Goal: Task Accomplishment & Management: Use online tool/utility

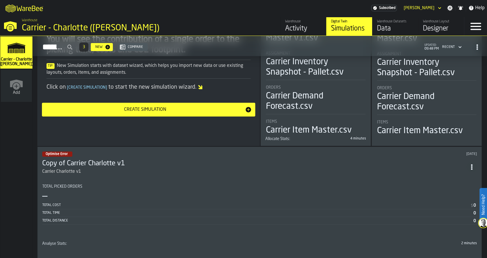
scroll to position [89, 0]
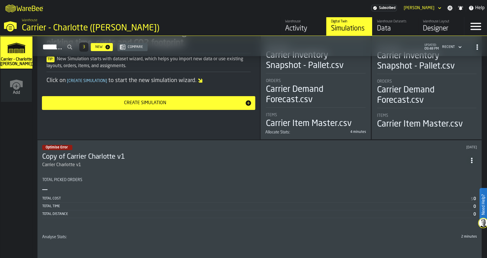
click at [474, 161] on icon "ItemListCard-DashboardItemContainer" at bounding box center [472, 161] width 6 height 6
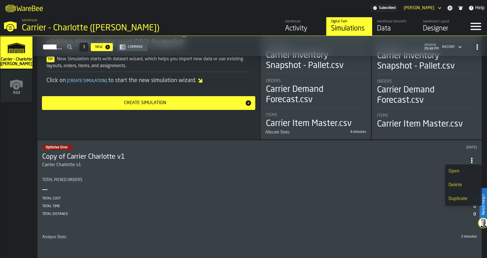
click at [463, 187] on div "Delete" at bounding box center [463, 185] width 30 height 7
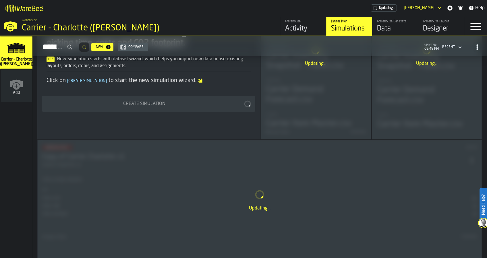
scroll to position [0, 0]
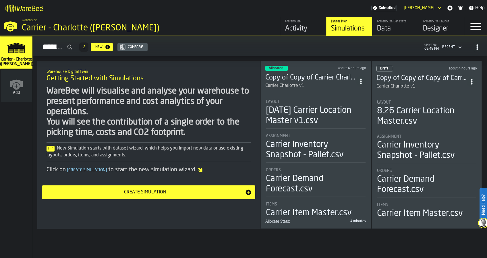
click at [447, 96] on li "Layout 8.26 Carrier Location Master.csv Assignment Carrier Inventory Snapshot -…" at bounding box center [426, 157] width 101 height 124
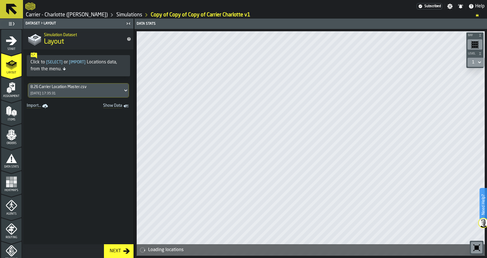
click at [185, 14] on link "Copy of Copy of Copy of Carrier Charlotte v1" at bounding box center [201, 15] width 100 height 6
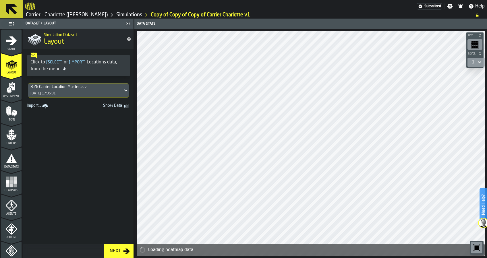
click at [116, 14] on link "Simulations" at bounding box center [129, 15] width 26 height 6
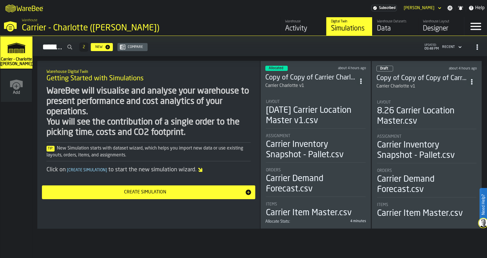
click at [474, 79] on icon "ItemListCard-DashboardItemContainer" at bounding box center [472, 82] width 6 height 6
click at [461, 92] on div "Open" at bounding box center [460, 92] width 30 height 7
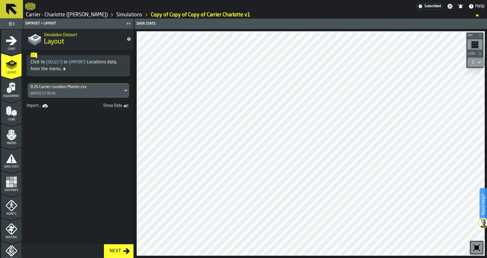
click at [78, 90] on div "8.26 Carrier Location Master.csv [DATE] 17:35:31" at bounding box center [75, 91] width 95 height 14
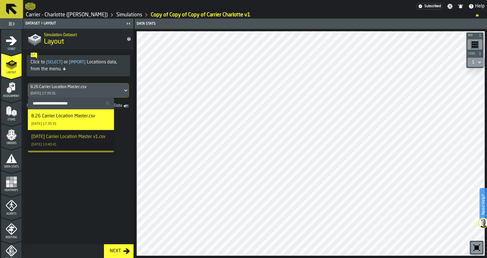
click at [78, 90] on div "8.26 Carrier Location Master.csv [DATE] 17:35:31" at bounding box center [75, 91] width 95 height 14
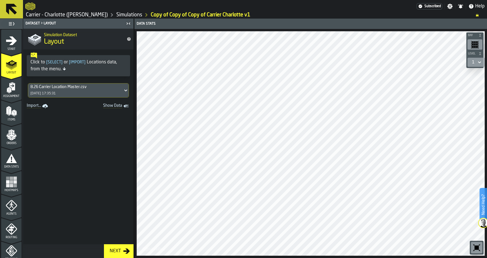
click at [14, 114] on polygon "menu Items" at bounding box center [15, 113] width 2 height 5
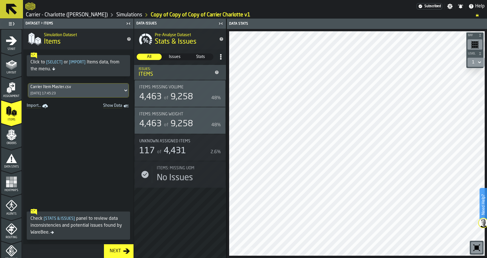
click at [8, 136] on polygon "menu Orders" at bounding box center [8, 136] width 5 height 3
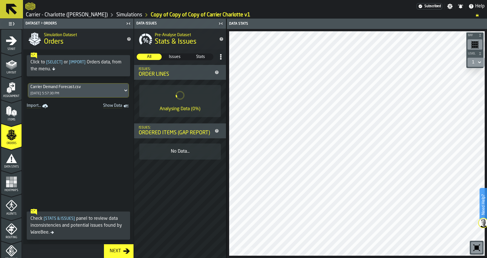
click at [97, 81] on div "Carrier Demand Forecast.csv [DATE] 5:57:30 PM" at bounding box center [78, 90] width 110 height 19
click at [92, 90] on div "Carrier Demand Forecast.csv [DATE] 5:57:30 PM" at bounding box center [75, 91] width 95 height 14
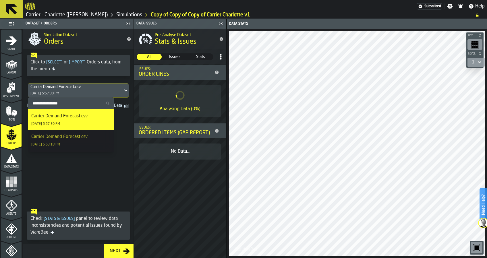
click at [115, 80] on div "Click to [ Select ] or [ Import ] Orders data, from the menu." at bounding box center [78, 65] width 110 height 32
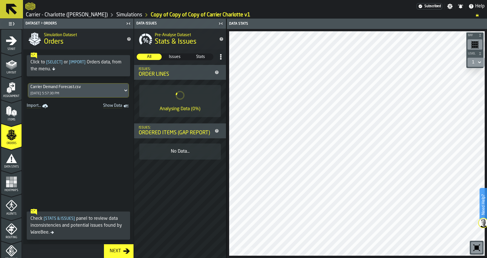
click at [10, 75] on icon "menu Layout" at bounding box center [11, 76] width 20 height 5
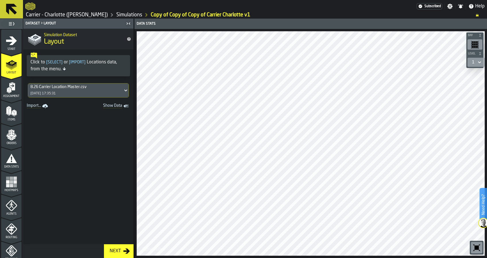
click at [86, 90] on div "8.26 Carrier Location Master.csv [DATE] 17:35:31" at bounding box center [75, 91] width 95 height 14
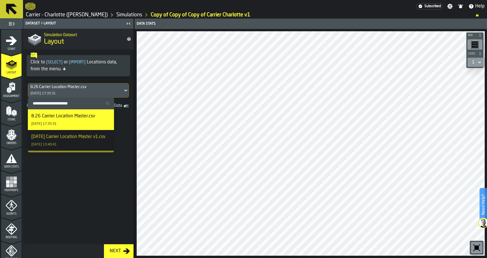
click at [108, 47] on div "Simulation Dataset Layout" at bounding box center [83, 39] width 83 height 24
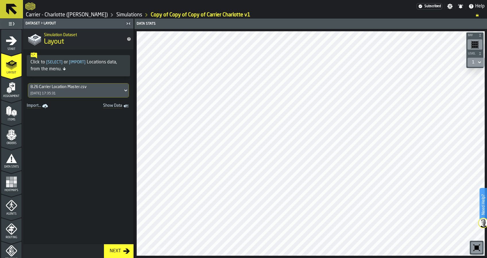
click at [11, 115] on icon "menu Items" at bounding box center [11, 111] width 11 height 11
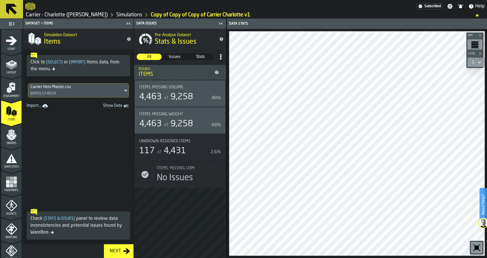
click at [73, 13] on link "Carrier - Charlotte ([PERSON_NAME])" at bounding box center [67, 15] width 82 height 6
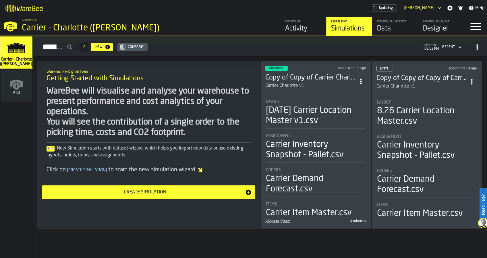
click at [400, 27] on div "Data" at bounding box center [395, 28] width 36 height 9
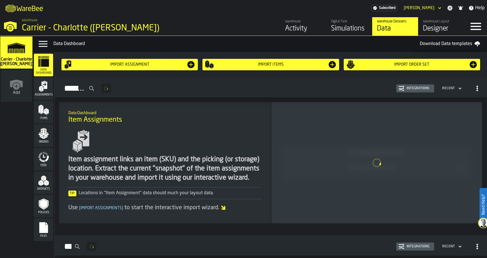
click at [440, 26] on div "Designer" at bounding box center [441, 28] width 36 height 9
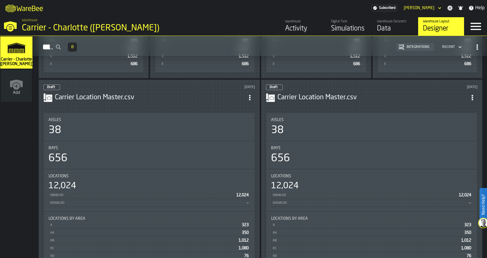
scroll to position [415, 0]
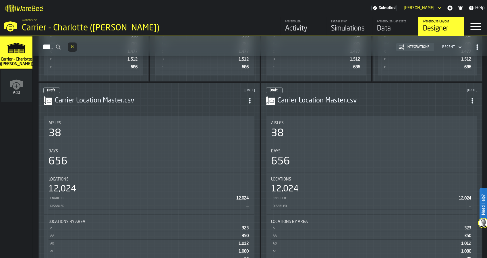
click at [475, 98] on icon "ItemListCard-DashboardItemContainer" at bounding box center [472, 101] width 6 height 6
click at [457, 127] on li "Delete" at bounding box center [460, 123] width 37 height 14
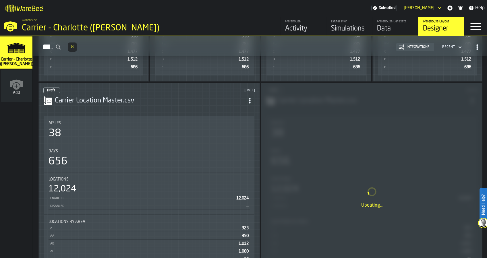
click at [250, 98] on icon "ItemListCard-DashboardItemContainer" at bounding box center [250, 101] width 6 height 6
click at [247, 125] on div "Delete" at bounding box center [239, 123] width 30 height 7
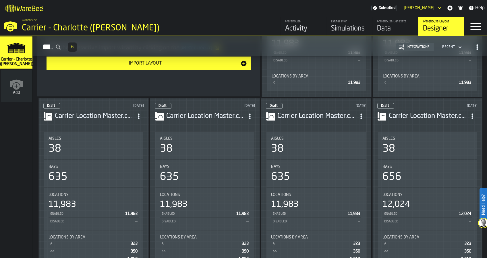
scroll to position [167, 0]
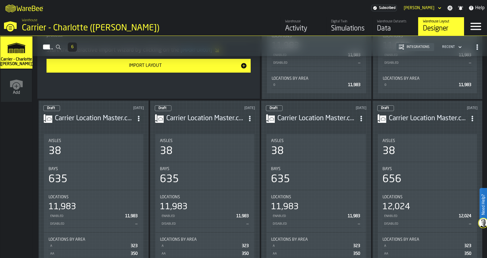
click at [472, 116] on icon "ItemListCard-DashboardItemContainer" at bounding box center [472, 119] width 6 height 6
click at [452, 140] on div "Delete" at bounding box center [459, 141] width 30 height 7
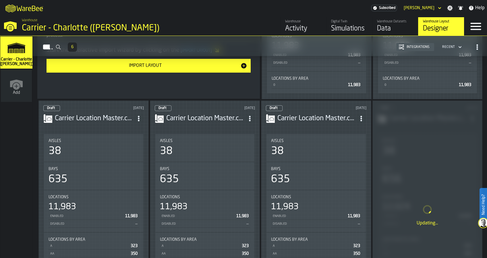
click at [358, 116] on icon "ItemListCard-DashboardItemContainer" at bounding box center [361, 119] width 6 height 6
click at [338, 139] on div "Delete" at bounding box center [348, 141] width 30 height 7
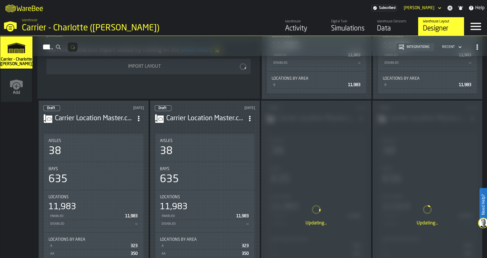
click at [249, 117] on icon "ItemListCard-DashboardItemContainer" at bounding box center [250, 119] width 6 height 6
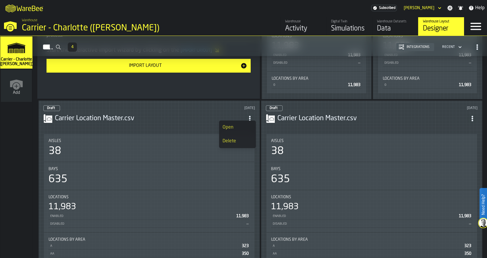
click at [471, 116] on icon "ItemListCard-DashboardItemContainer" at bounding box center [472, 119] width 6 height 6
click at [473, 120] on circle "ItemListCard-DashboardItemContainer" at bounding box center [471, 120] width 1 height 1
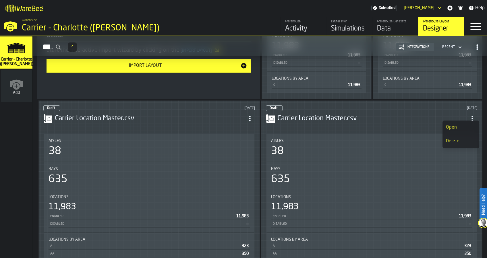
click at [453, 139] on div "Delete" at bounding box center [461, 141] width 30 height 7
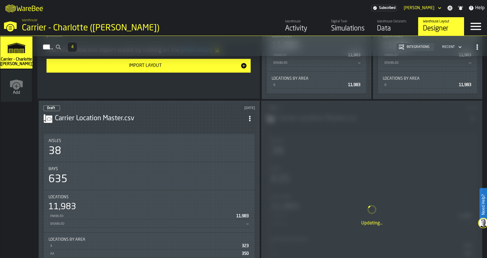
click at [246, 120] on div "ItemListCard-DashboardItemContainer" at bounding box center [249, 118] width 10 height 10
click at [253, 116] on icon "ItemListCard-DashboardItemContainer" at bounding box center [250, 119] width 6 height 6
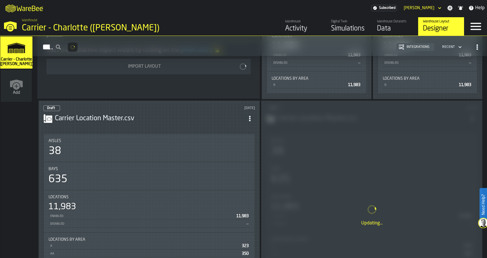
click at [253, 116] on icon "ItemListCard-DashboardItemContainer" at bounding box center [250, 119] width 6 height 6
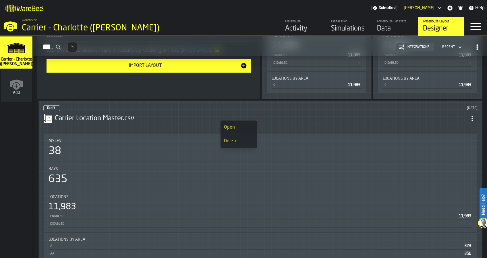
click at [241, 142] on div "Delete" at bounding box center [239, 141] width 30 height 7
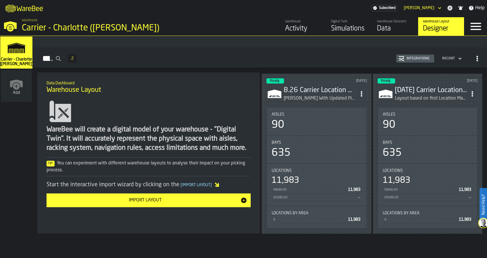
scroll to position [32, 0]
click at [390, 23] on div "Warehouse Datasets" at bounding box center [395, 22] width 36 height 4
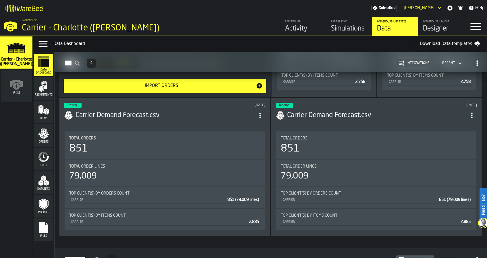
scroll to position [1364, 0]
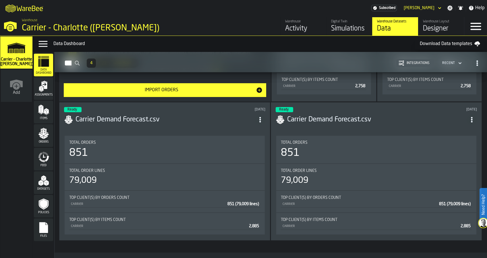
click at [473, 123] on icon "ItemListCard-DashboardItemContainer" at bounding box center [472, 120] width 6 height 6
click at [458, 148] on div "Delete" at bounding box center [460, 149] width 30 height 7
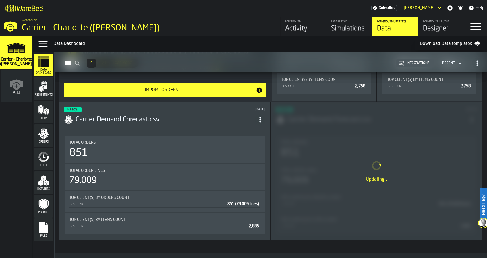
click at [261, 123] on icon "ItemListCard-DashboardItemContainer" at bounding box center [260, 120] width 6 height 6
click at [253, 154] on li "Delete" at bounding box center [248, 150] width 37 height 14
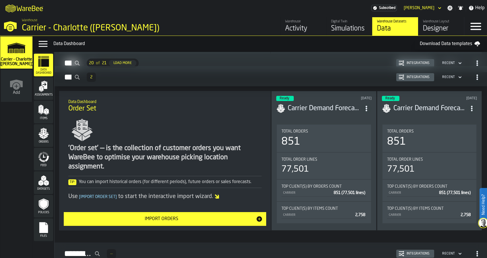
scroll to position [1231, 0]
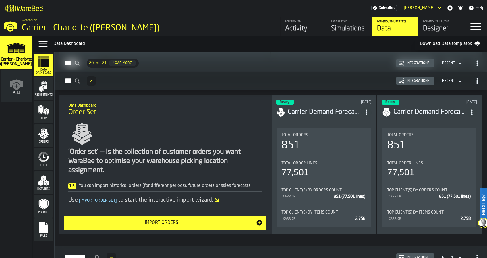
click at [474, 115] on icon "ItemListCard-DashboardItemContainer" at bounding box center [472, 112] width 6 height 6
click at [459, 139] on div "Delete" at bounding box center [458, 142] width 30 height 7
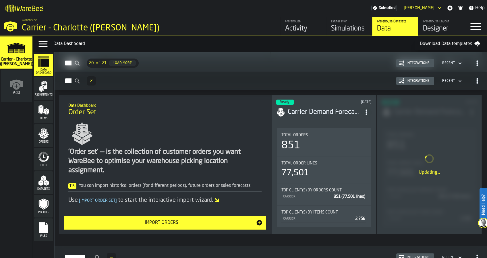
click at [364, 117] on span "ItemListCard-DashboardItemContainer" at bounding box center [366, 112] width 10 height 10
click at [358, 144] on div "Delete" at bounding box center [353, 142] width 30 height 7
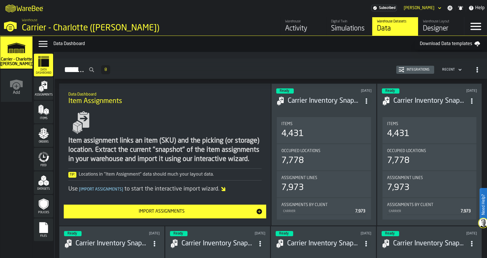
scroll to position [0, 0]
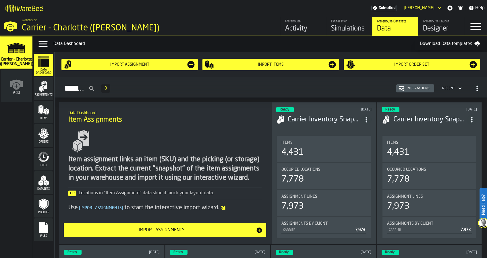
click at [48, 95] on span "Assignments" at bounding box center [43, 94] width 19 height 3
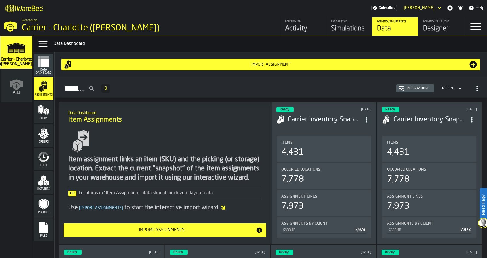
click at [50, 114] on div "Items" at bounding box center [43, 112] width 19 height 16
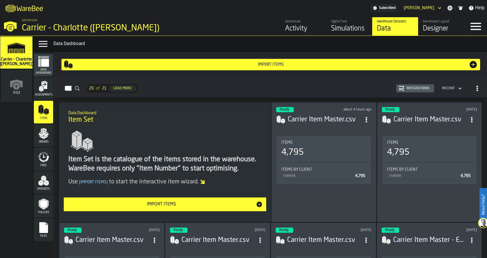
click at [47, 136] on polygon "menu Orders" at bounding box center [46, 137] width 4 height 3
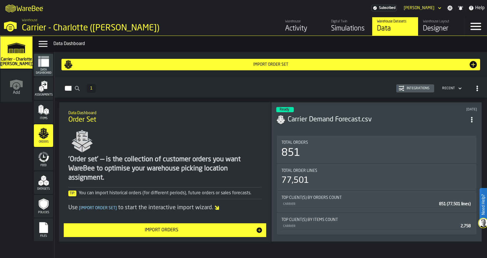
click at [46, 153] on icon "menu Feed" at bounding box center [45, 154] width 7 height 5
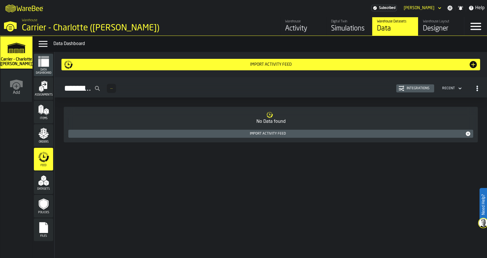
click at [44, 180] on polygon "menu Datasets" at bounding box center [45, 179] width 2 height 4
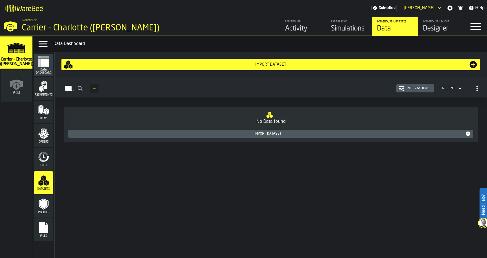
click at [44, 200] on icon "menu Policies" at bounding box center [43, 204] width 7 height 9
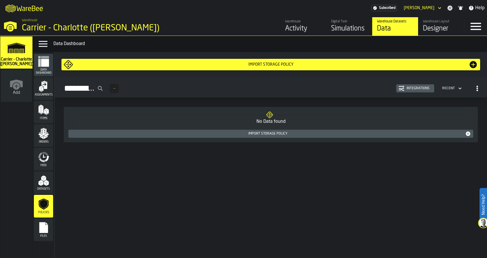
click at [353, 22] on div "Digital Twin" at bounding box center [349, 22] width 36 height 4
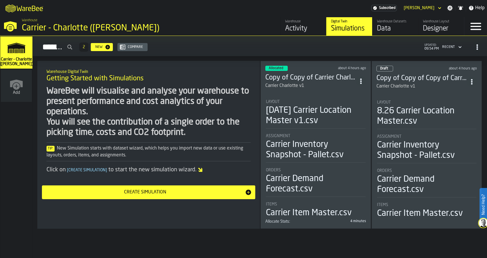
click at [297, 26] on div "Activity" at bounding box center [303, 28] width 36 height 9
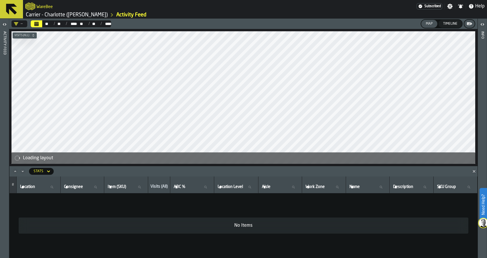
click at [59, 13] on link "Carrier - Charlotte ([PERSON_NAME])" at bounding box center [67, 15] width 82 height 6
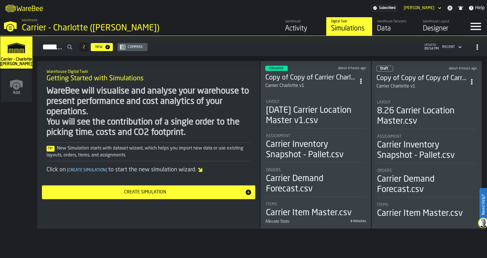
drag, startPoint x: 486, startPoint y: 172, endPoint x: 487, endPoint y: 195, distance: 22.7
click at [486, 195] on html "Need Help? M A K I N G W A R E H O U S E S M O R E EF F I C I E N T Subscribed …" at bounding box center [243, 129] width 487 height 258
click at [348, 123] on div "[DATE] Carrier Location Master v1.csv" at bounding box center [316, 115] width 100 height 21
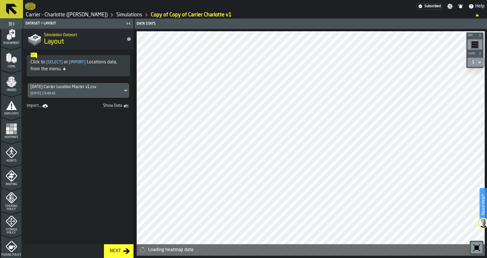
scroll to position [65, 0]
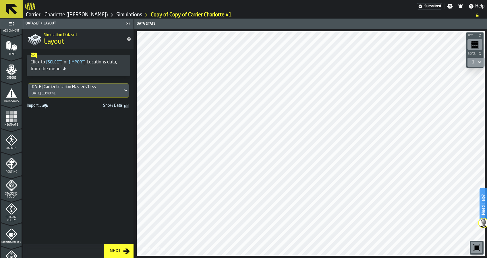
click at [9, 125] on span "Heatmaps" at bounding box center [11, 124] width 20 height 3
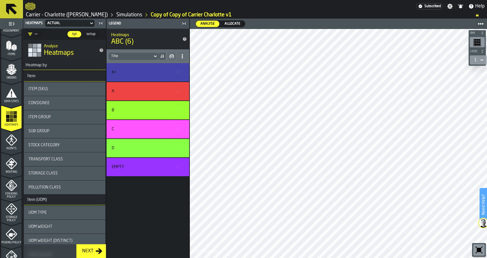
click at [61, 132] on div "Sub Group" at bounding box center [64, 131] width 72 height 5
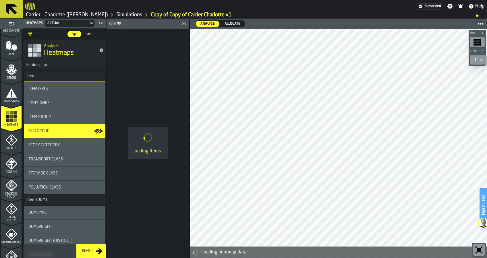
click at [60, 141] on div "Stock Category" at bounding box center [64, 145] width 81 height 14
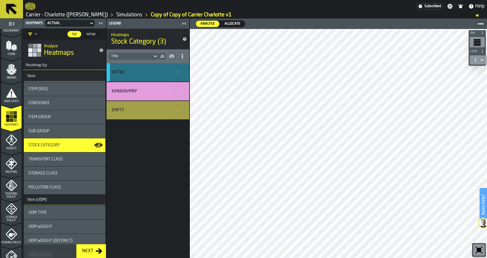
click at [181, 73] on icon "button-" at bounding box center [178, 72] width 9 height 9
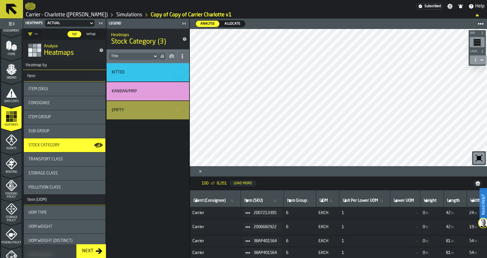
click at [23, 138] on div "Heatmaps Actual — kpi kpi setup setup Analyse Heatmaps Heatmap by Item Item (SK…" at bounding box center [64, 138] width 83 height 239
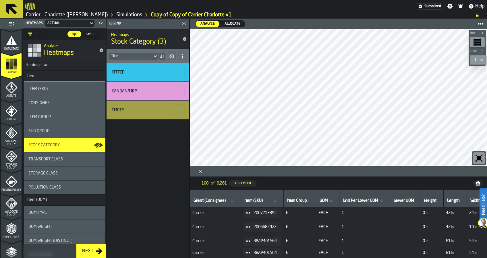
scroll to position [120, 0]
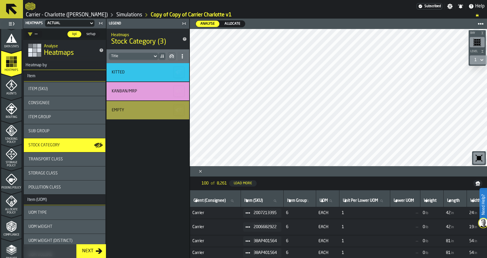
click at [8, 163] on span "Storage Policy" at bounding box center [11, 164] width 20 height 6
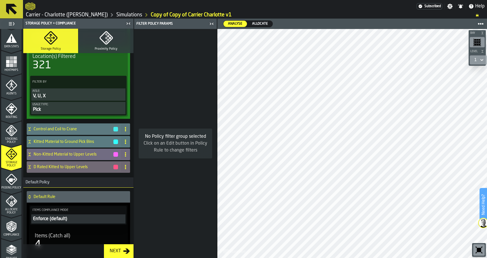
scroll to position [299, 0]
click at [81, 127] on h4 "Control and Coil to Crane" at bounding box center [73, 129] width 79 height 5
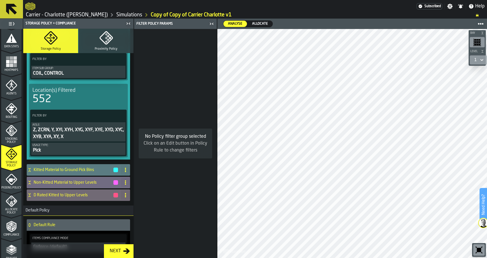
scroll to position [436, 0]
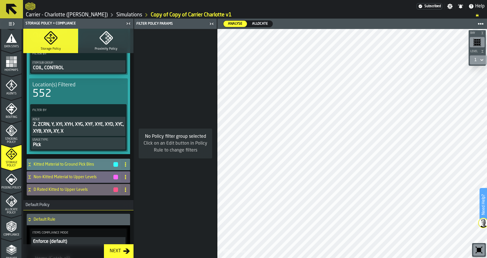
click at [79, 163] on h4 "Kitted Material to Ground Pick Bins" at bounding box center [73, 164] width 79 height 5
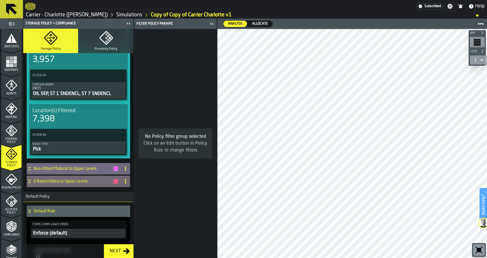
scroll to position [587, 0]
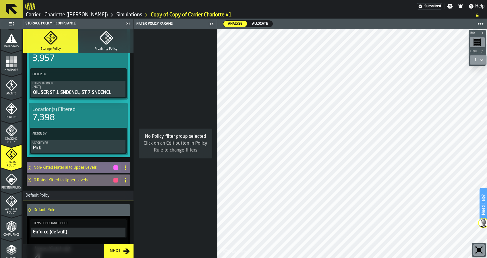
click at [84, 167] on h4 "Non-Kitted Material to Upper Levels" at bounding box center [73, 167] width 79 height 5
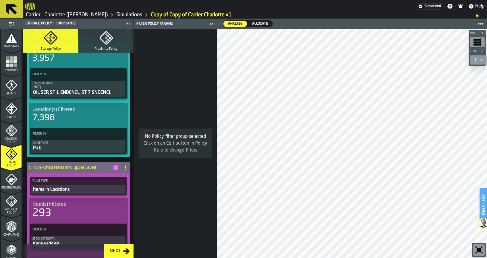
drag, startPoint x: 133, startPoint y: 170, endPoint x: 130, endPoint y: 203, distance: 33.1
click at [130, 203] on div "Storage Policy + Compliance Storage Policy Proximity Policy Items — Locations S…" at bounding box center [78, 138] width 111 height 239
drag, startPoint x: 135, startPoint y: 178, endPoint x: 133, endPoint y: 191, distance: 13.3
click at [133, 191] on aside "1 Start 1.1 Layout 1.2 Assignment 1.3 Items 1.4 Orders 1.5 Data Stats 1.6 Heatm…" at bounding box center [108, 138] width 217 height 239
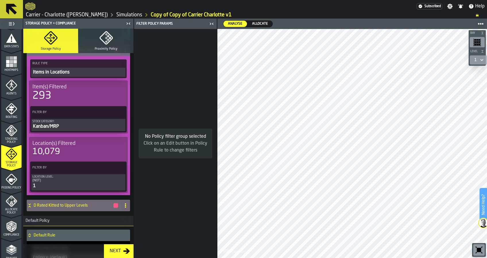
scroll to position [722, 0]
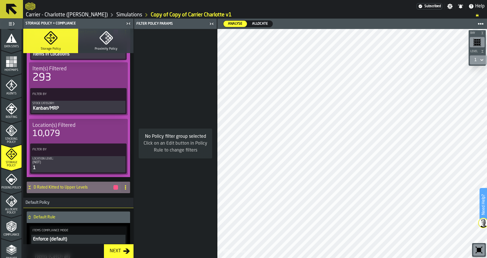
click at [79, 188] on h4 "D Rated Kitted to Upper Levels" at bounding box center [73, 187] width 79 height 5
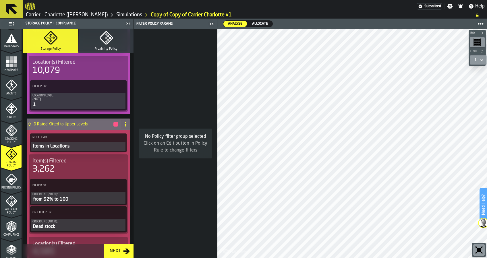
scroll to position [795, 0]
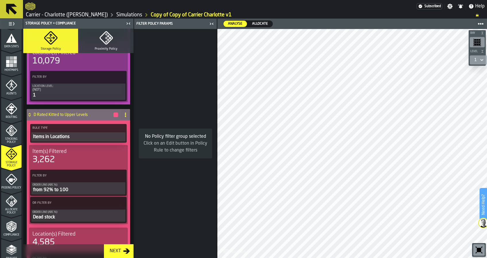
click at [80, 189] on div "from 92% to 100" at bounding box center [78, 190] width 92 height 7
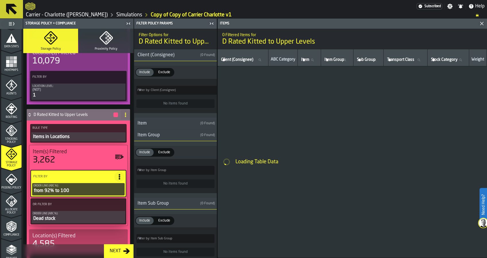
type input "**"
type input "***"
type input "**"
type input "***"
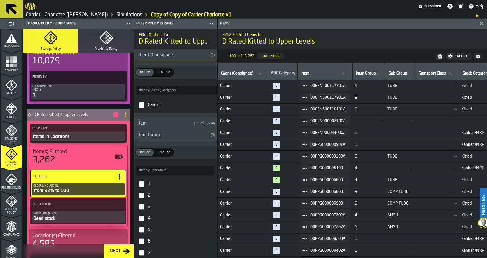
click at [0, 0] on icon "PolicyFilterItem-Order Line (ABC %)" at bounding box center [0, 0] width 0 height 0
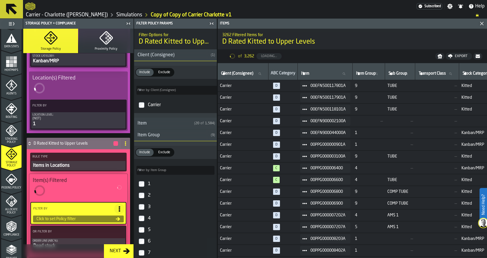
type input "*"
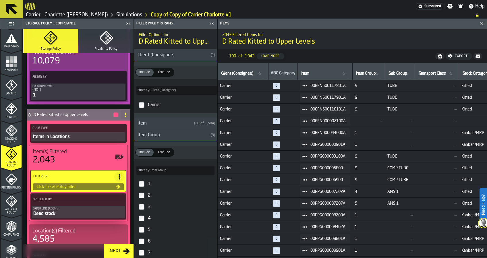
drag, startPoint x: 216, startPoint y: 75, endPoint x: 215, endPoint y: 118, distance: 42.8
click at [213, 137] on div "Filter Policy Params Filter Options for D Rated Kitted to Upper Levels Client (…" at bounding box center [175, 138] width 83 height 239
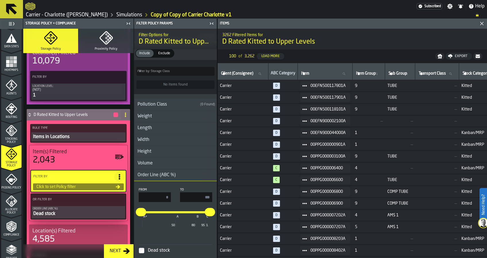
scroll to position [600, 0]
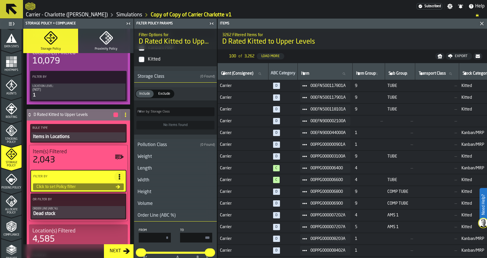
drag, startPoint x: 216, startPoint y: 174, endPoint x: 211, endPoint y: 214, distance: 40.2
click at [211, 214] on div "Filter Policy Params Filter Options for D Rated Kitted to Upper Levels Client (…" at bounding box center [175, 138] width 83 height 239
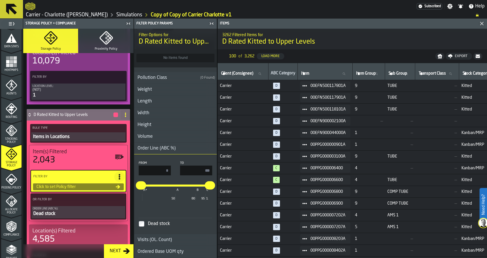
scroll to position [693, 0]
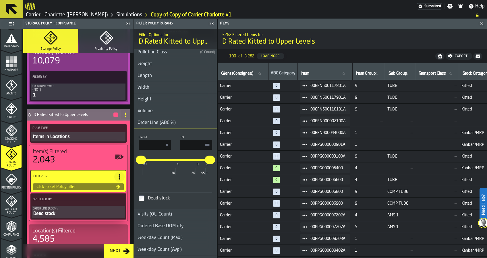
drag, startPoint x: 165, startPoint y: 146, endPoint x: 179, endPoint y: 145, distance: 14.1
click at [179, 145] on div "From * To ***" at bounding box center [175, 143] width 73 height 14
type input "**"
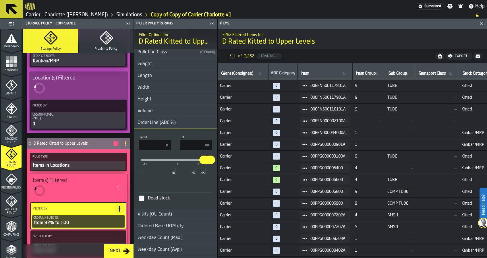
type input "**"
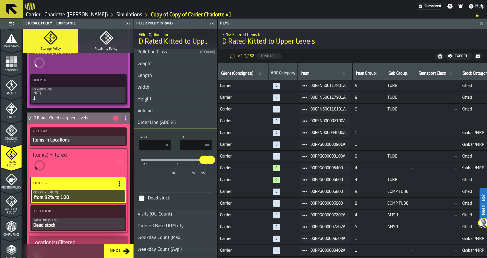
scroll to position [795, 0]
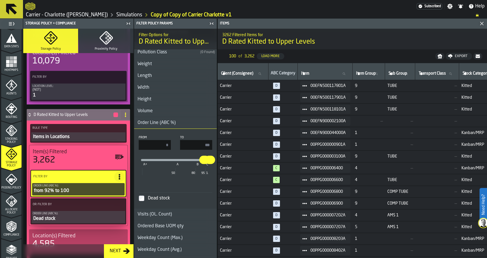
click at [120, 180] on span at bounding box center [119, 177] width 10 height 10
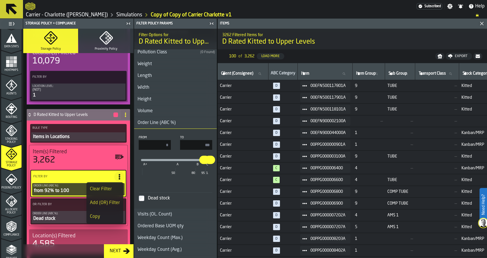
click at [111, 201] on div "Add (OR) Filter" at bounding box center [105, 202] width 30 height 7
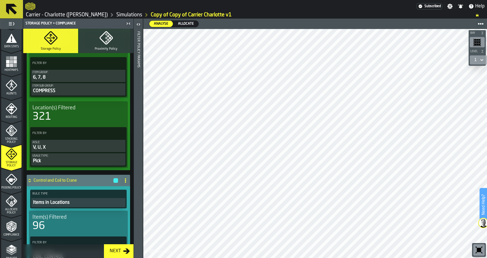
scroll to position [230, 0]
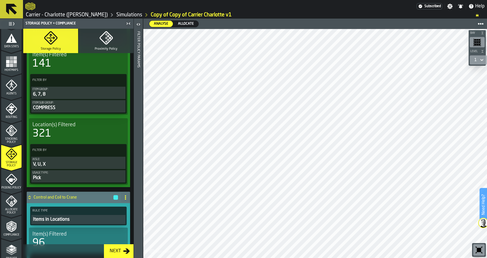
click at [11, 204] on icon "menu Allocate Policy" at bounding box center [11, 200] width 11 height 11
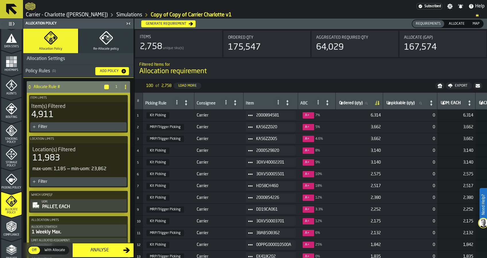
drag, startPoint x: 130, startPoint y: 80, endPoint x: 130, endPoint y: 83, distance: 2.9
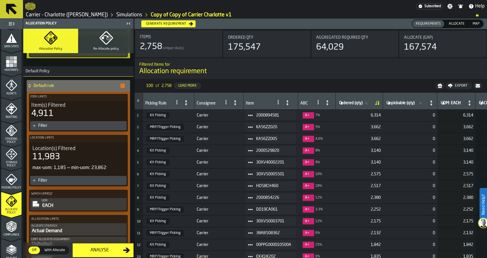
scroll to position [459, 0]
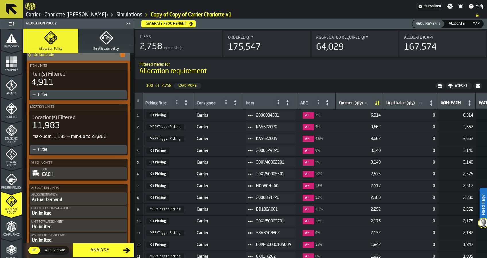
click at [109, 41] on icon "button" at bounding box center [106, 38] width 14 height 14
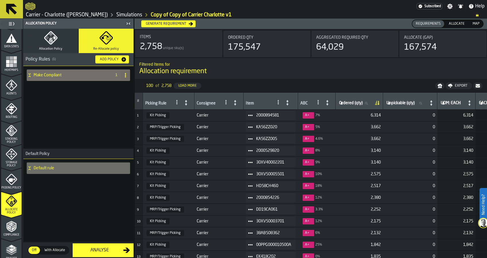
click at [94, 80] on div "Make Compliant" at bounding box center [68, 74] width 83 height 11
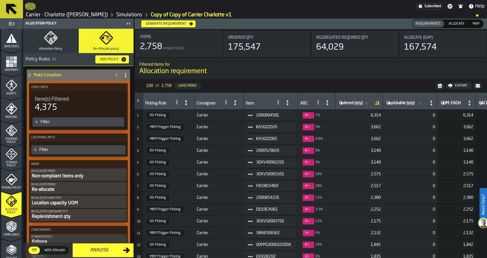
click at [91, 78] on div "Make Compliant" at bounding box center [68, 74] width 83 height 11
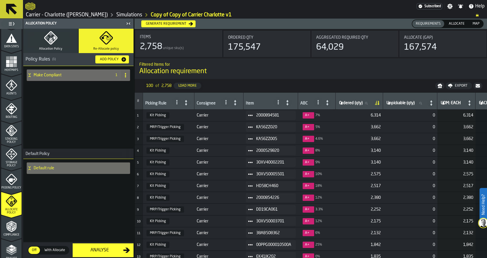
click at [13, 222] on icon "menu Compliance" at bounding box center [11, 226] width 10 height 11
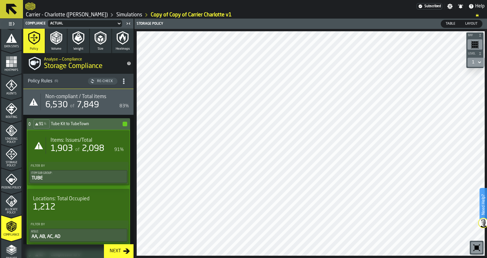
drag, startPoint x: 133, startPoint y: 56, endPoint x: 133, endPoint y: 77, distance: 20.4
click at [133, 77] on div "Compliance Actual Policy Volume Weight Size Heatmaps Analyse — Compliance Stora…" at bounding box center [78, 138] width 111 height 239
click at [61, 40] on icon "button" at bounding box center [56, 37] width 12 height 13
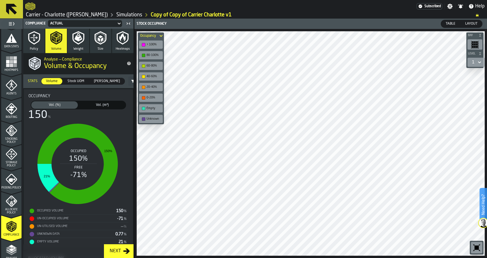
click at [76, 40] on icon "button" at bounding box center [78, 37] width 8 height 9
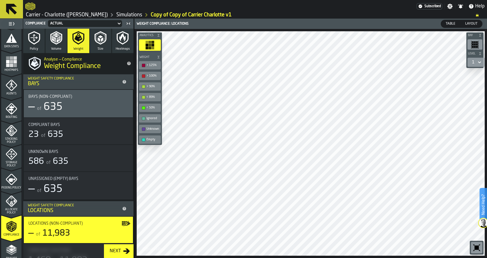
click at [170, 0] on nav "Subscribed Settings Notifications Help" at bounding box center [255, 5] width 464 height 11
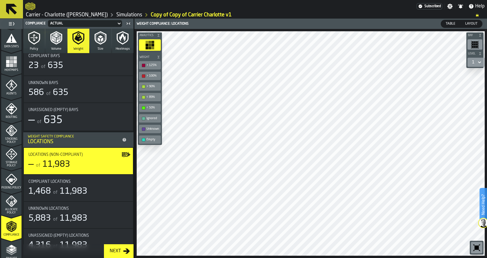
scroll to position [81, 0]
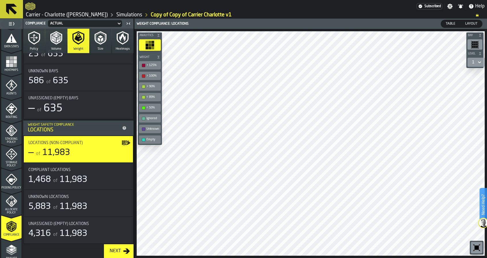
click at [84, 176] on span "11,983" at bounding box center [74, 179] width 28 height 9
click at [67, 169] on span "Compliant locations" at bounding box center [49, 170] width 42 height 5
drag, startPoint x: 132, startPoint y: 172, endPoint x: 136, endPoint y: 117, distance: 55.5
click at [136, 117] on main "1 Start 1.1 Layout 1.2 Assignment 1.3 Items 1.4 Orders 1.5 Data Stats 1.6 Heatm…" at bounding box center [243, 138] width 487 height 239
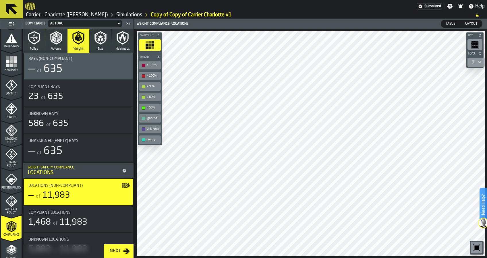
scroll to position [0, 0]
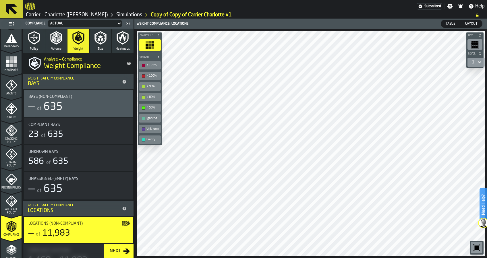
click at [106, 42] on button "Size" at bounding box center [101, 41] width 22 height 24
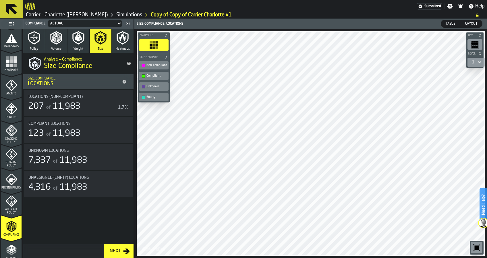
click at [38, 39] on icon "button" at bounding box center [34, 38] width 14 height 14
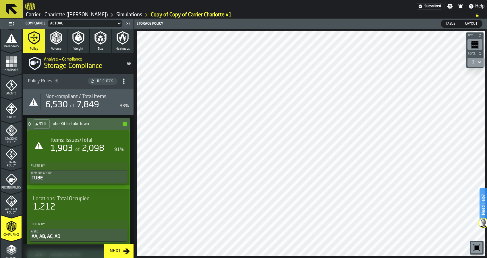
click at [13, 156] on icon "menu Storage Policy" at bounding box center [11, 153] width 11 height 11
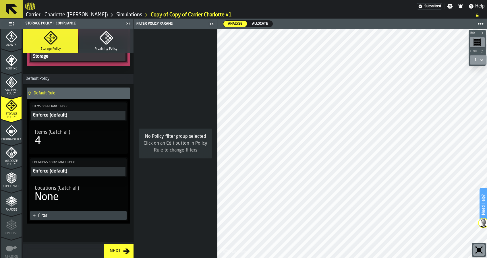
scroll to position [195, 0]
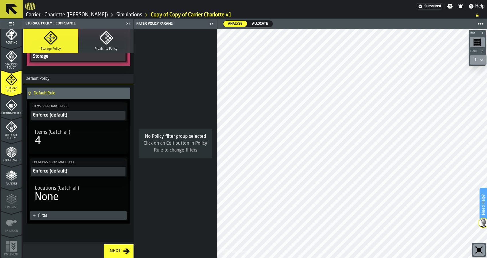
click at [10, 131] on icon "menu Allocate Policy" at bounding box center [11, 126] width 11 height 11
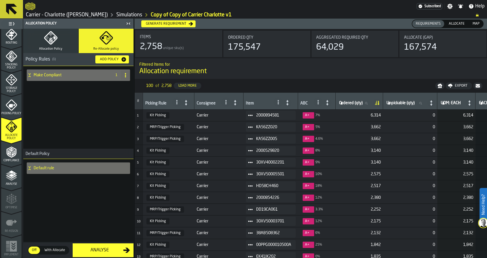
click at [113, 42] on button "Re-Allocate policy" at bounding box center [106, 41] width 55 height 24
click at [86, 73] on h4 "Make Compliant" at bounding box center [72, 75] width 76 height 5
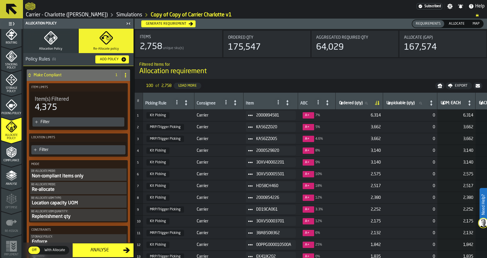
drag, startPoint x: 133, startPoint y: 106, endPoint x: 133, endPoint y: 115, distance: 9.2
click at [133, 115] on main "1 Start 1.1 Layout 1.2 Assignment 1.3 Items 1.4 Orders 1.5 Data Stats 1.6 Heatm…" at bounding box center [243, 138] width 487 height 239
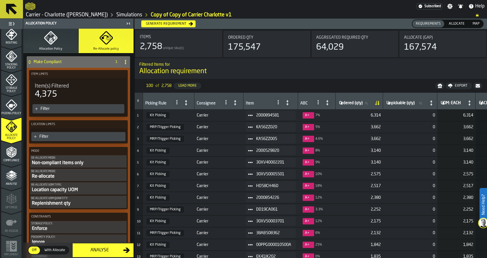
scroll to position [0, 0]
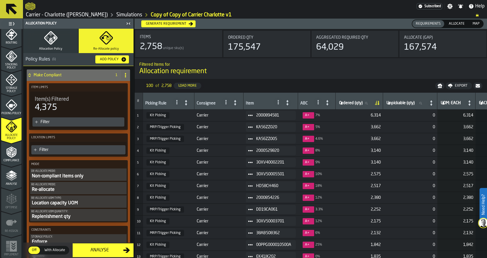
click at [64, 30] on button "Allocation Policy" at bounding box center [50, 41] width 55 height 24
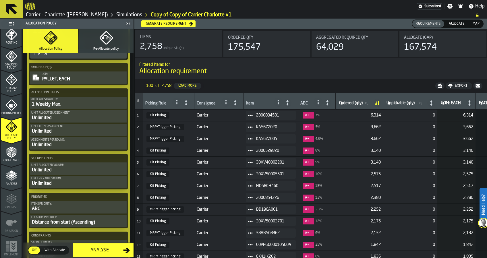
scroll to position [162, 0]
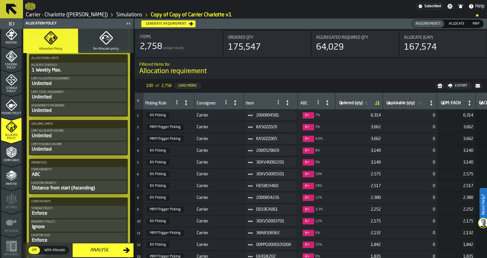
click at [13, 160] on span "Compliance" at bounding box center [11, 160] width 20 height 3
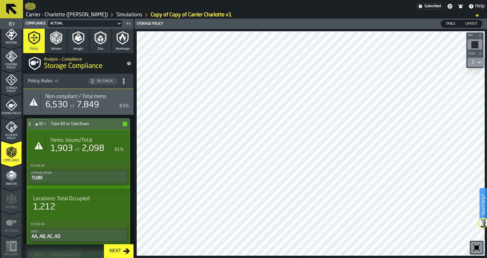
click at [92, 78] on button "Re-Check" at bounding box center [103, 81] width 30 height 7
